Goal: Check status: Check status

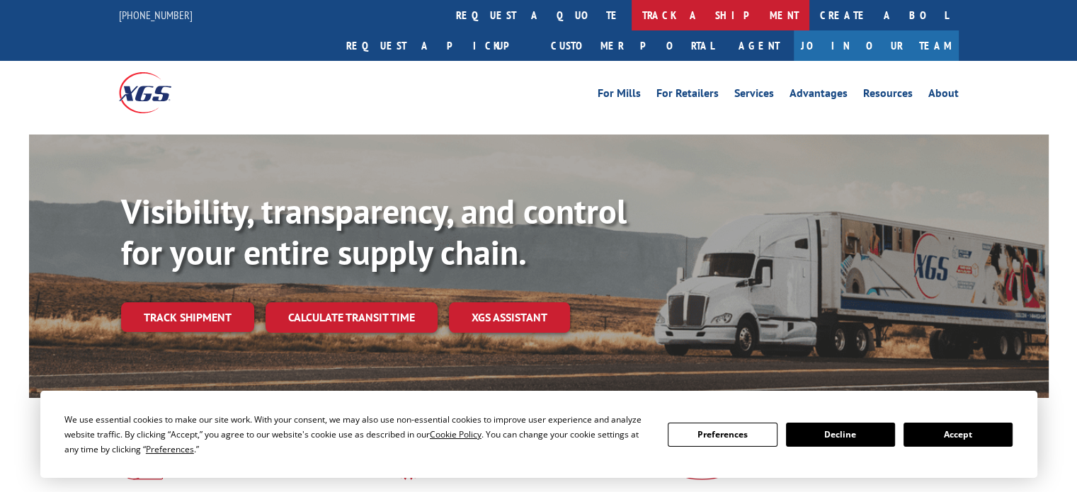
click at [632, 19] on link "track a shipment" at bounding box center [721, 15] width 178 height 30
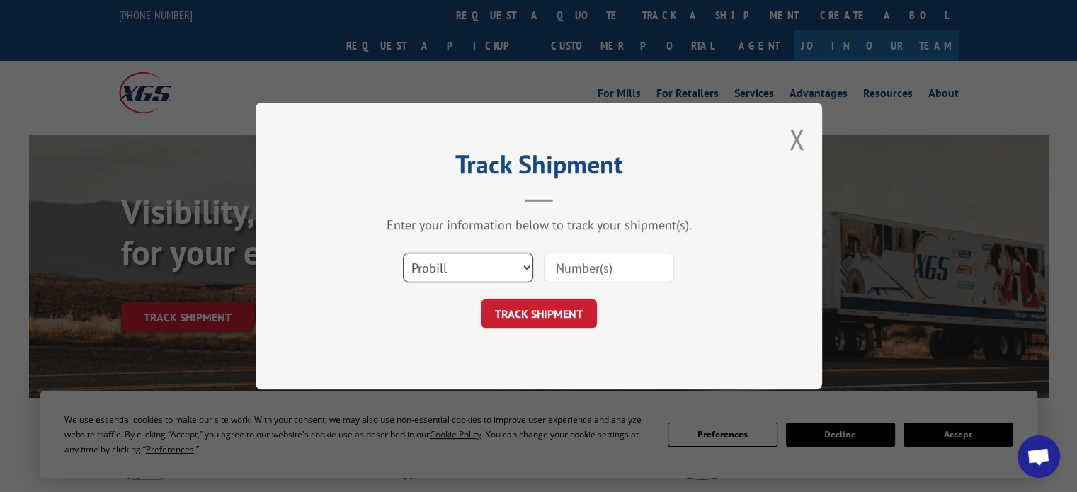
click at [473, 259] on select "Select category... Probill BOL PO" at bounding box center [468, 268] width 130 height 30
select select "bol"
click at [403, 253] on select "Select category... Probill BOL PO" at bounding box center [468, 268] width 130 height 30
click at [583, 266] on input at bounding box center [609, 268] width 130 height 30
paste input "4088846"
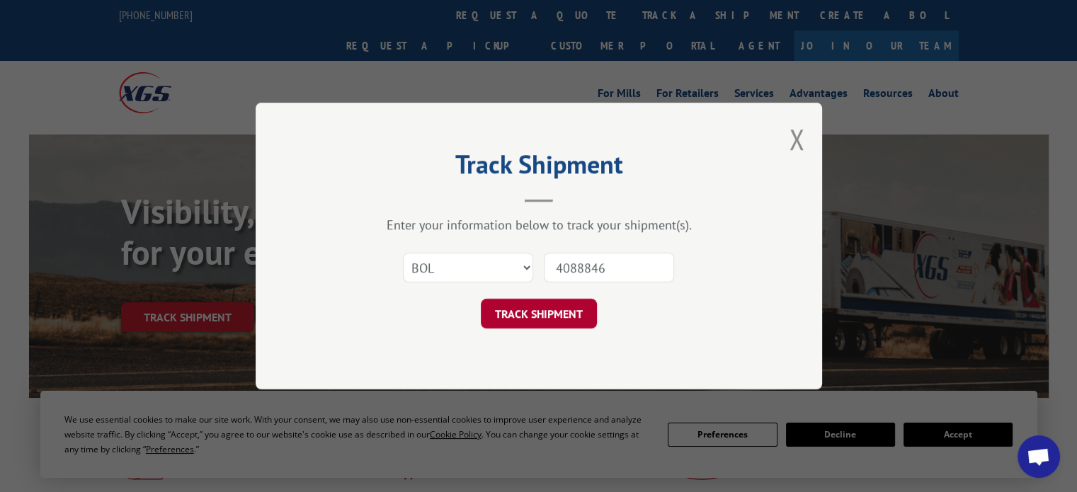
type input "4088846"
click at [542, 309] on button "TRACK SHIPMENT" at bounding box center [539, 314] width 116 height 30
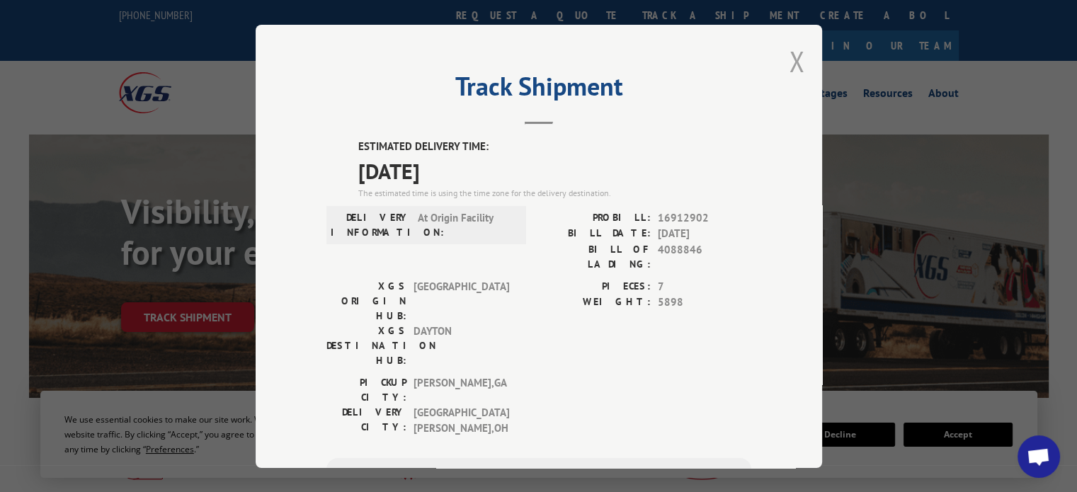
click at [789, 59] on button "Close modal" at bounding box center [797, 61] width 16 height 38
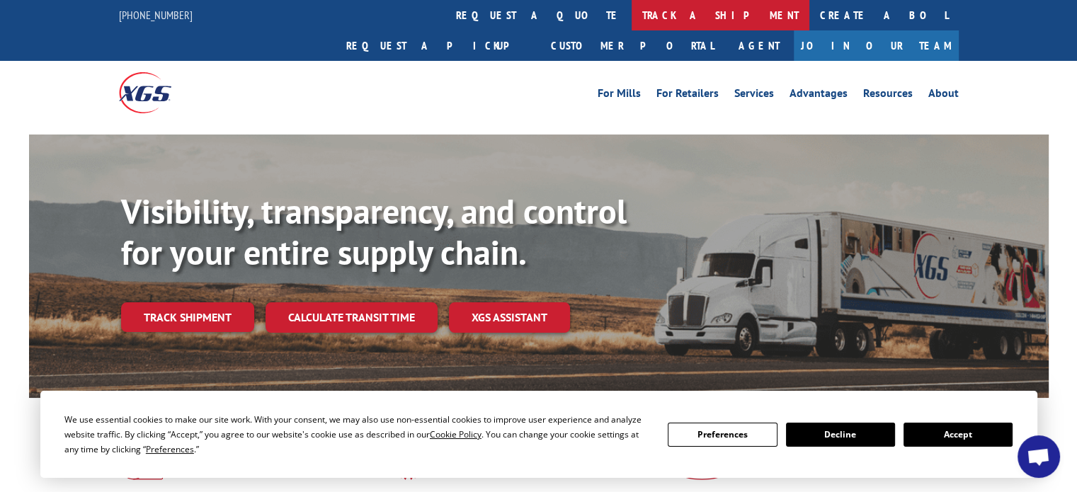
click at [632, 18] on link "track a shipment" at bounding box center [721, 15] width 178 height 30
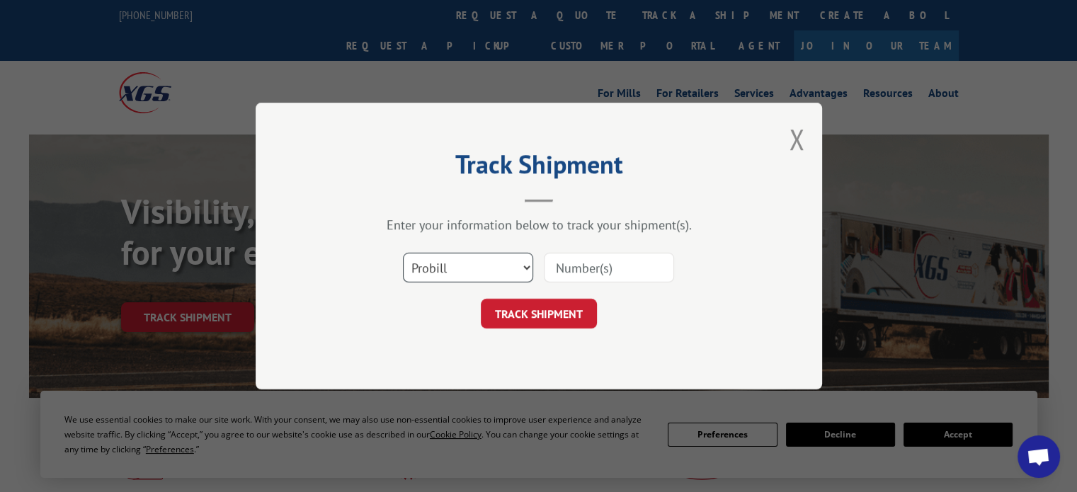
click at [470, 264] on select "Select category... Probill BOL PO" at bounding box center [468, 268] width 130 height 30
select select "bol"
click at [403, 253] on select "Select category... Probill BOL PO" at bounding box center [468, 268] width 130 height 30
click at [591, 266] on input at bounding box center [609, 268] width 130 height 30
paste input "4088846"
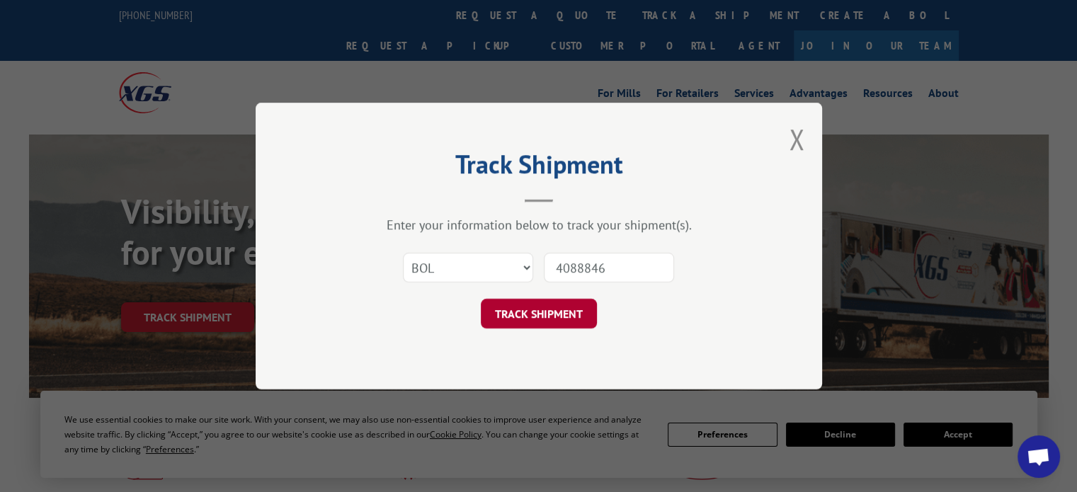
type input "4088846"
click at [548, 304] on button "TRACK SHIPMENT" at bounding box center [539, 314] width 116 height 30
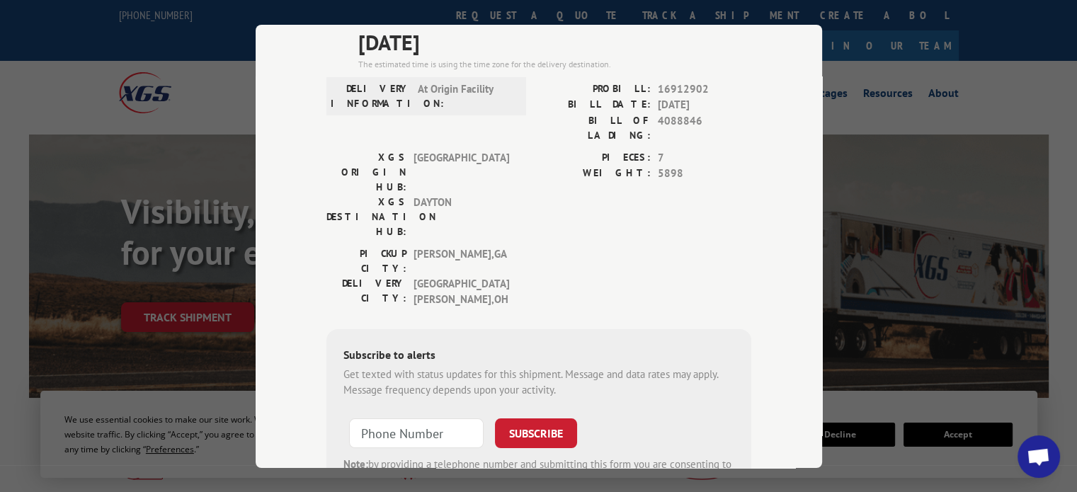
scroll to position [130, 0]
click at [159, 126] on div "Track Shipment ESTIMATED DELIVERY TIME: [DATE] The estimated time is using the …" at bounding box center [538, 246] width 1077 height 492
